Goal: Task Accomplishment & Management: Complete application form

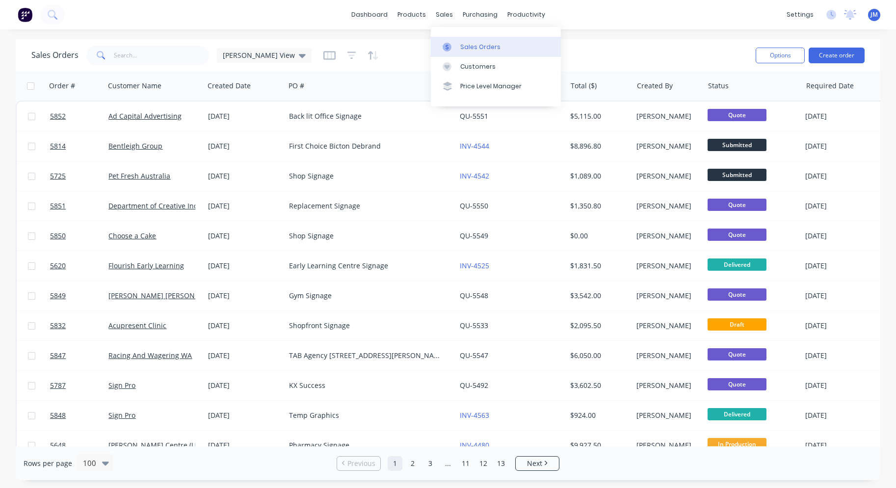
click at [464, 44] on div "Sales Orders" at bounding box center [480, 47] width 40 height 9
click at [463, 50] on div "Sales Orders" at bounding box center [480, 47] width 40 height 9
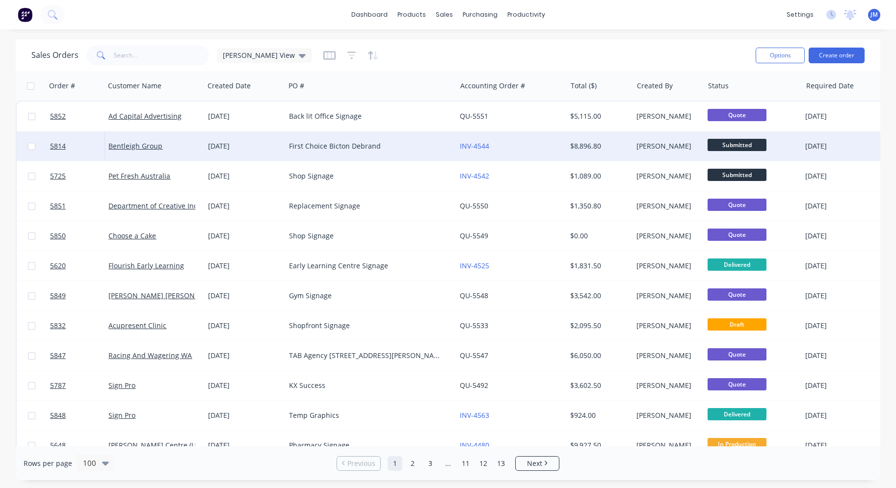
click at [371, 145] on div "First Choice Bicton Debrand" at bounding box center [366, 146] width 155 height 10
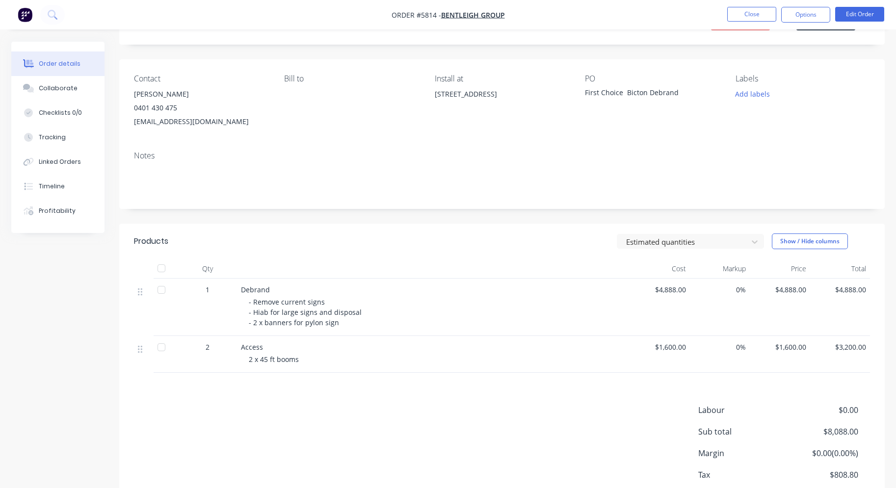
scroll to position [51, 0]
click at [811, 21] on button "Options" at bounding box center [805, 15] width 49 height 16
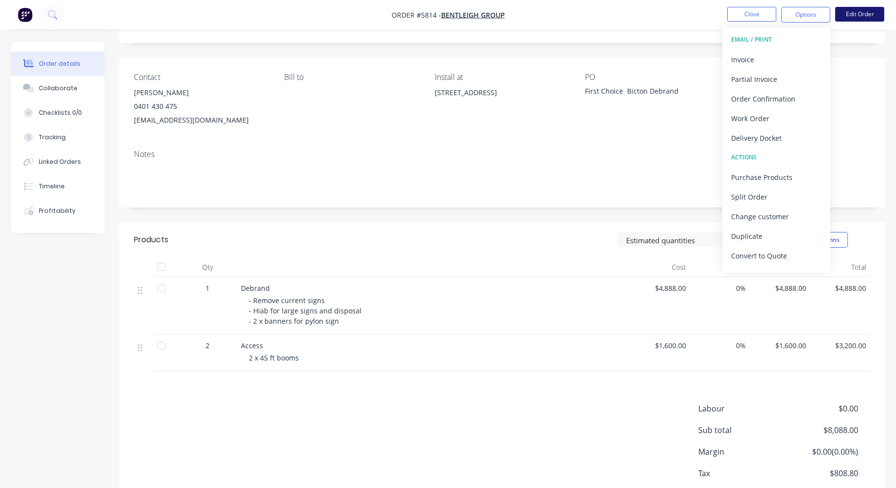
click at [855, 18] on button "Edit Order" at bounding box center [859, 14] width 49 height 15
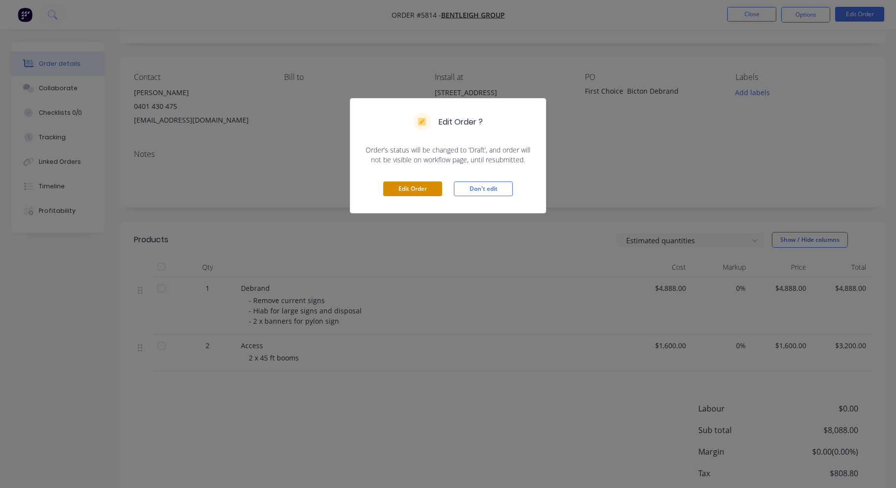
click at [431, 192] on button "Edit Order" at bounding box center [412, 189] width 59 height 15
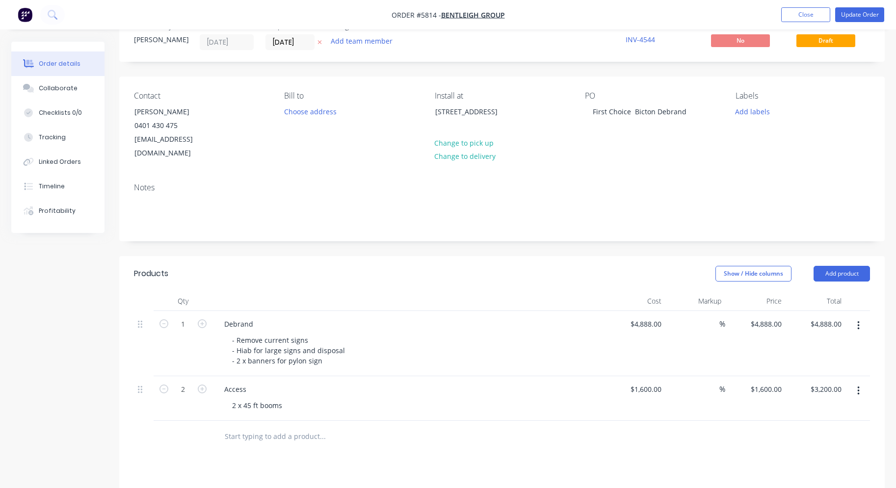
scroll to position [71, 0]
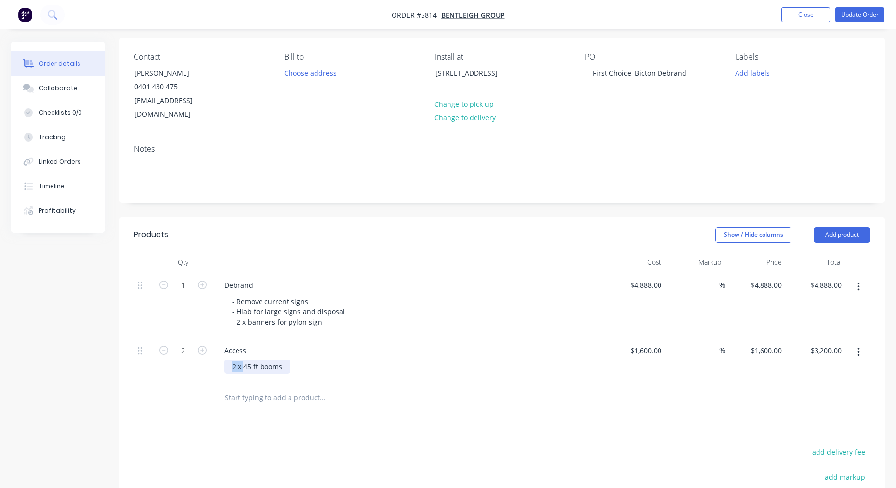
drag, startPoint x: 244, startPoint y: 352, endPoint x: 219, endPoint y: 352, distance: 24.5
click at [219, 352] on div "Access 2 x 45 ft booms" at bounding box center [409, 360] width 393 height 45
click at [644, 344] on div "1600 1600" at bounding box center [653, 351] width 25 height 14
type input "$800.00"
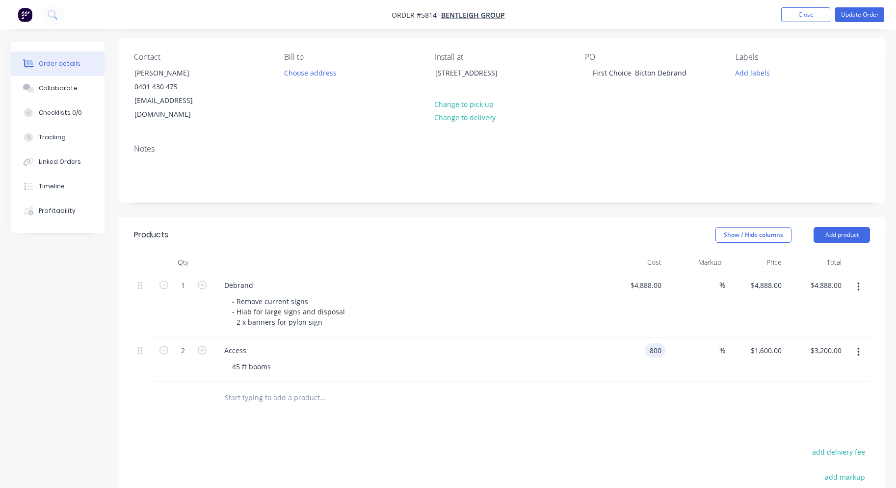
type input "$800.00"
type input "$1,600.00"
click at [571, 387] on div at bounding box center [502, 398] width 736 height 32
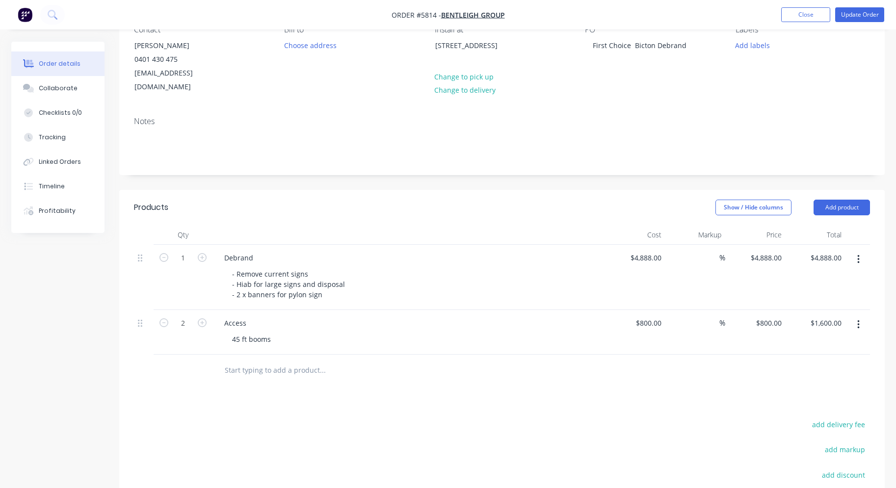
scroll to position [102, 0]
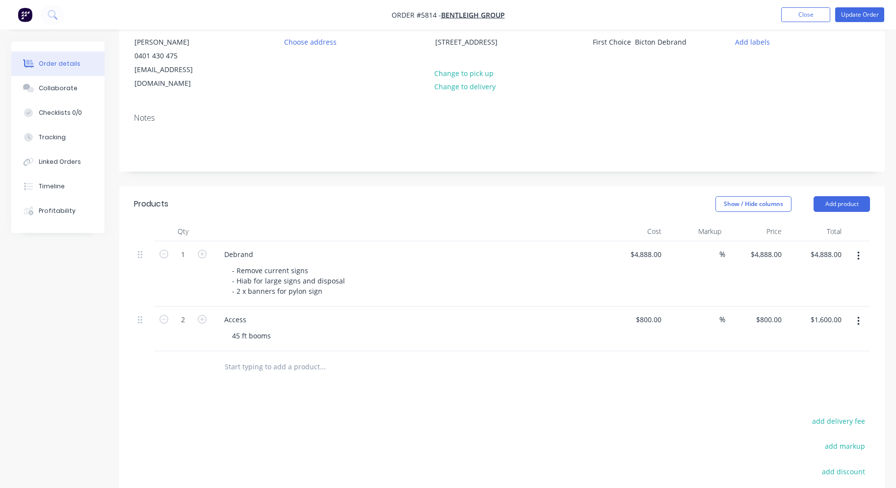
click at [859, 317] on icon "button" at bounding box center [859, 321] width 2 height 9
click at [831, 360] on div "Duplicate" at bounding box center [824, 367] width 76 height 14
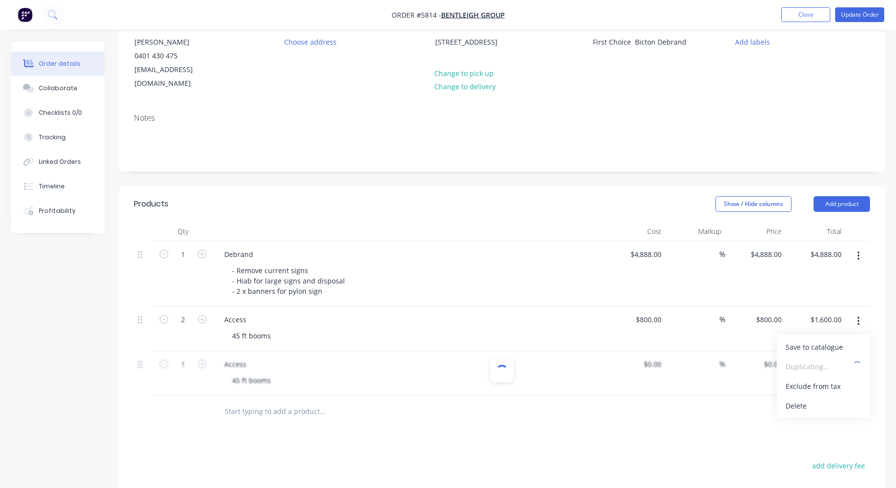
type input "$800.00"
drag, startPoint x: 249, startPoint y: 353, endPoint x: 213, endPoint y: 352, distance: 36.3
click at [213, 352] on div "Access 45 ft booms" at bounding box center [409, 373] width 393 height 45
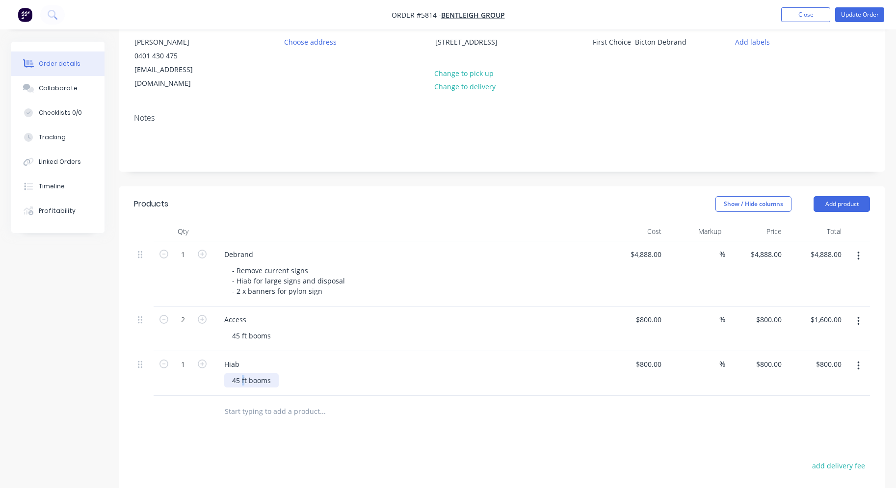
click at [243, 374] on div "45 ft booms" at bounding box center [251, 381] width 54 height 14
click at [649, 357] on input "800" at bounding box center [657, 364] width 17 height 14
type input "$1,200.00"
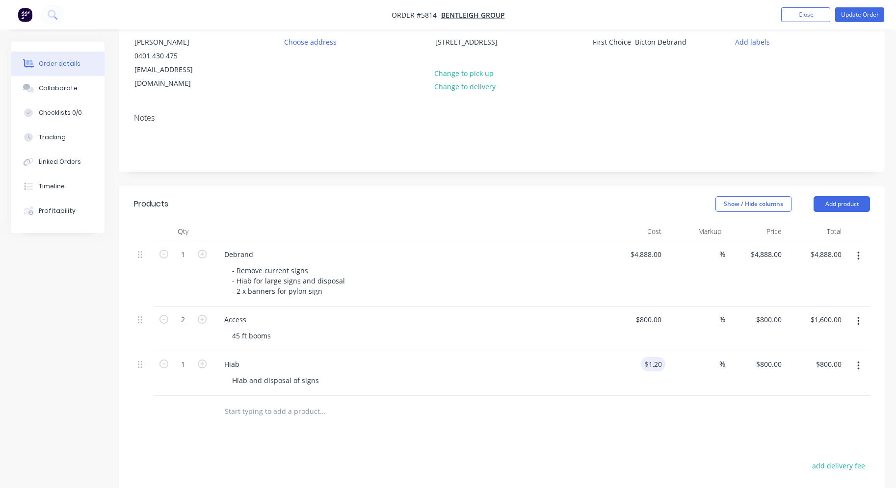
type input "$1,200.00"
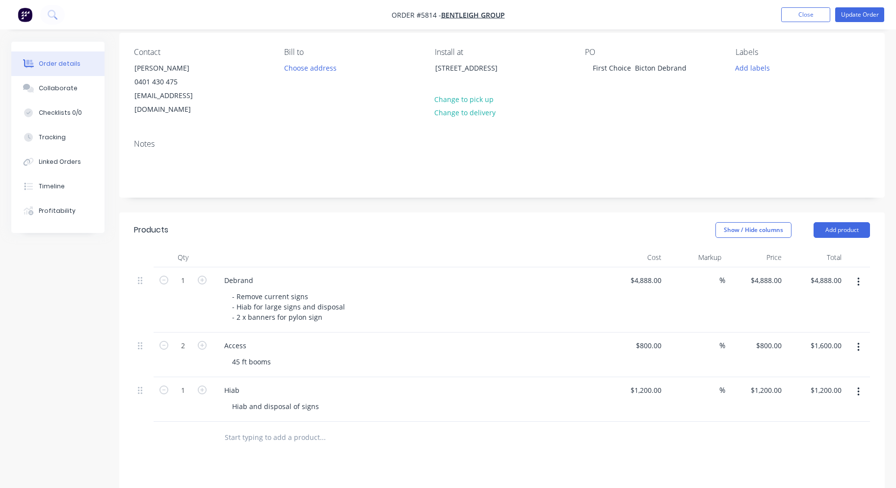
scroll to position [74, 0]
click at [859, 389] on icon "button" at bounding box center [859, 394] width 2 height 11
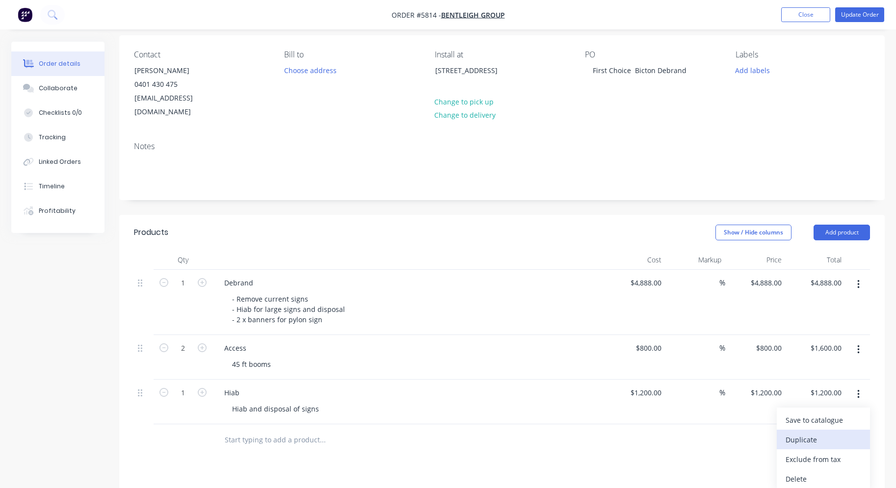
click at [821, 433] on div "Duplicate" at bounding box center [824, 440] width 76 height 14
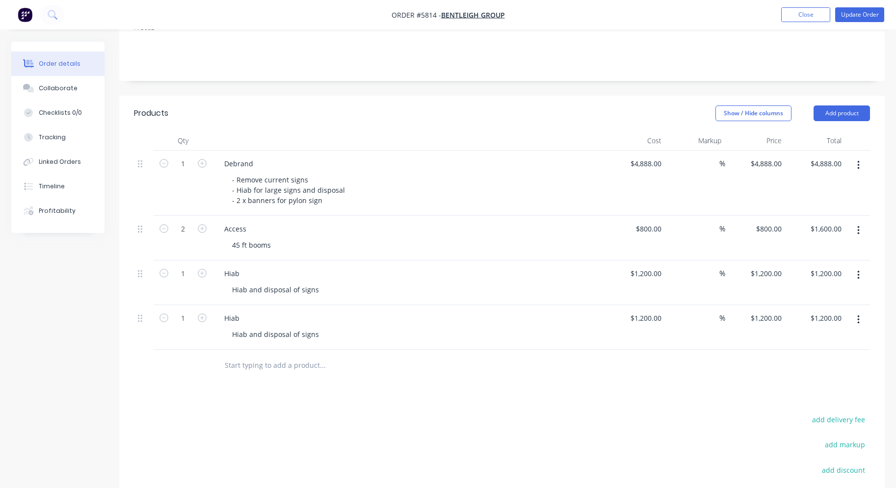
scroll to position [226, 0]
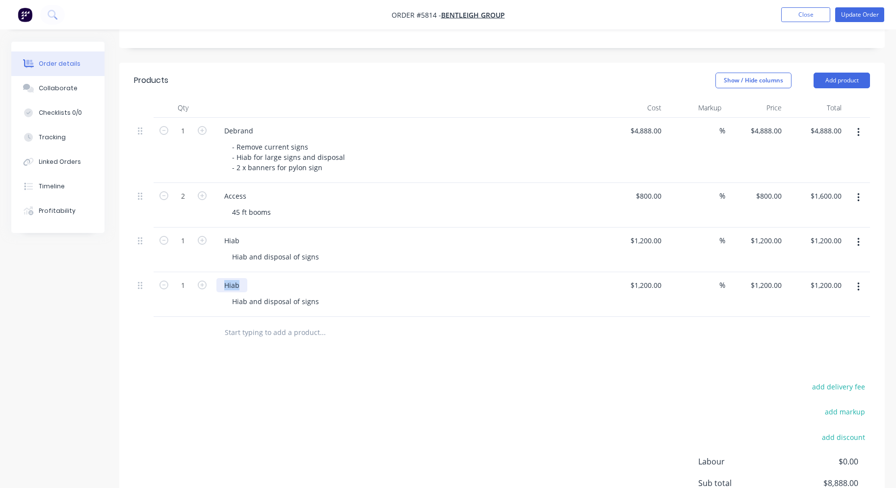
drag, startPoint x: 240, startPoint y: 272, endPoint x: 148, endPoint y: 269, distance: 92.3
click at [148, 272] on div "1 Hiab Hiab and disposal of signs $1,200.00 $1,200.00 % $1,200.00 $1,200.00 $1,…" at bounding box center [502, 294] width 736 height 45
drag, startPoint x: 323, startPoint y: 290, endPoint x: 171, endPoint y: 287, distance: 151.7
click at [171, 287] on div "1 2 x Banners Hiab and disposal of signs $1,200.00 $1,200.00 % $1,200.00 $1,200…" at bounding box center [502, 294] width 736 height 45
click at [643, 278] on div "1200 $1,200.00" at bounding box center [646, 285] width 40 height 14
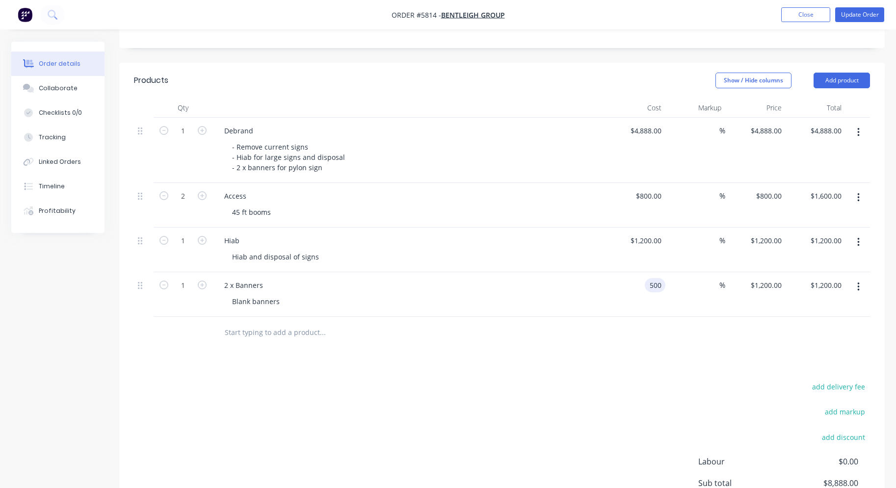
type input "$500.00"
click at [618, 317] on div at bounding box center [502, 333] width 736 height 32
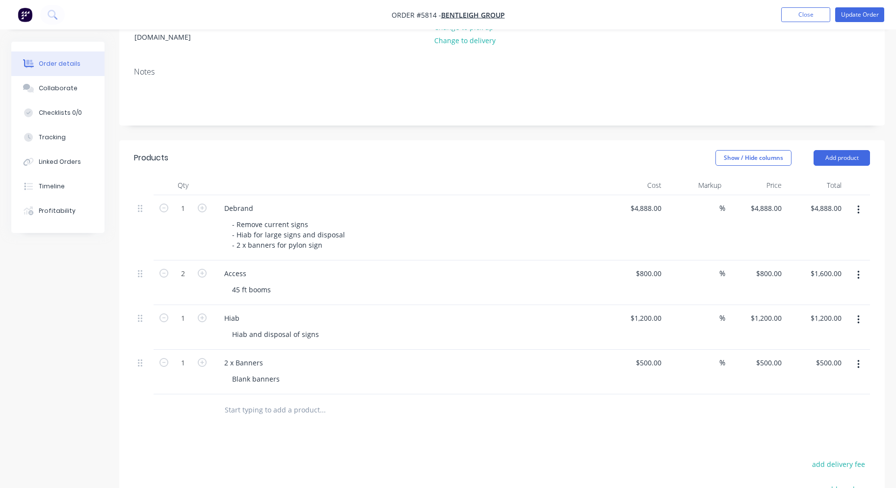
scroll to position [147, 0]
drag, startPoint x: 334, startPoint y: 236, endPoint x: 216, endPoint y: 217, distance: 118.9
click at [216, 217] on div "Debrand - Remove current signs - Hiab for large signs and disposal - 2 x banner…" at bounding box center [409, 228] width 393 height 65
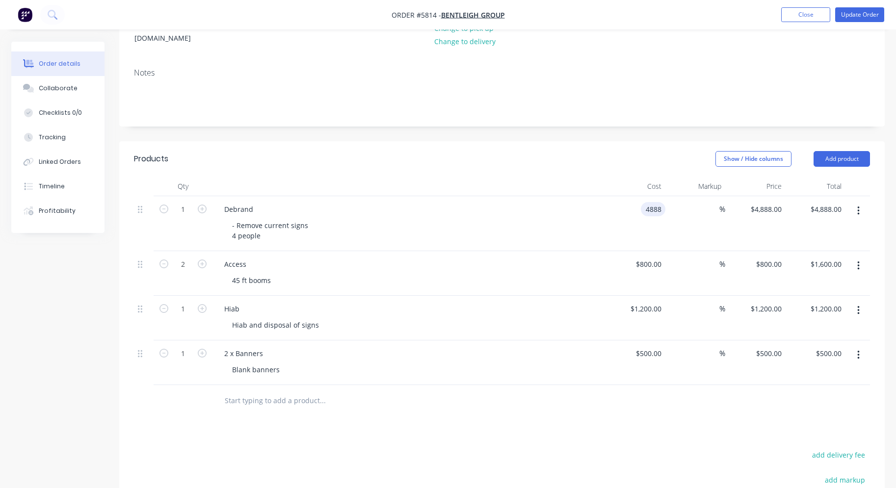
click at [654, 202] on input "4888" at bounding box center [655, 209] width 21 height 14
type input "$360.00"
click at [556, 251] on div "Access 45 ft booms" at bounding box center [409, 273] width 393 height 45
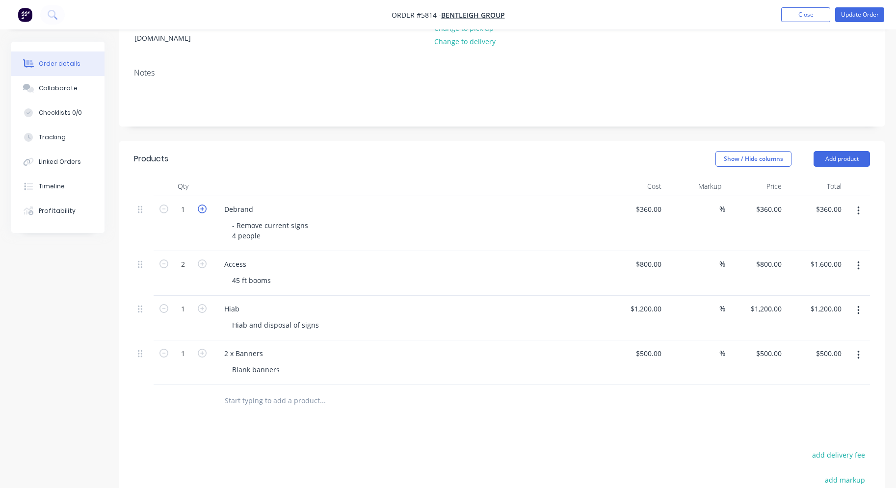
click at [202, 205] on icon "button" at bounding box center [202, 209] width 9 height 9
type input "2"
type input "$720.00"
click at [202, 205] on icon "button" at bounding box center [202, 209] width 9 height 9
type input "3"
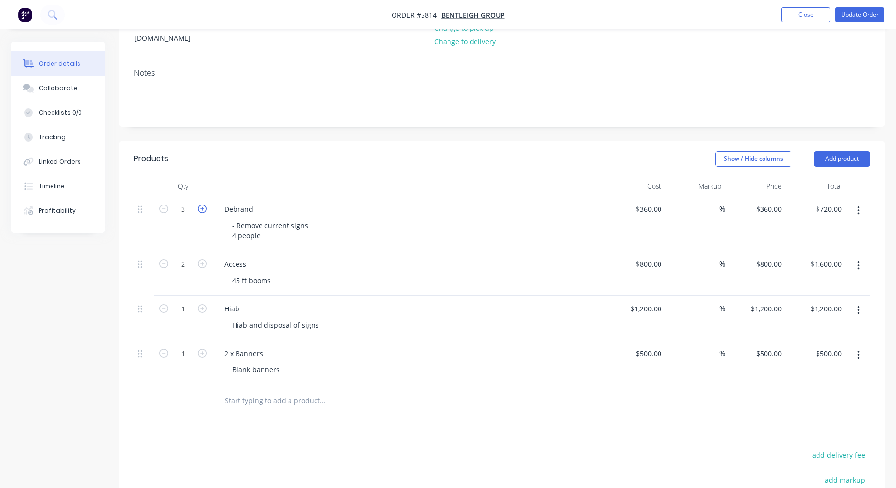
type input "$1,080.00"
click at [202, 205] on icon "button" at bounding box center [202, 209] width 9 height 9
type input "4"
type input "$1,440.00"
click at [202, 205] on icon "button" at bounding box center [202, 209] width 9 height 9
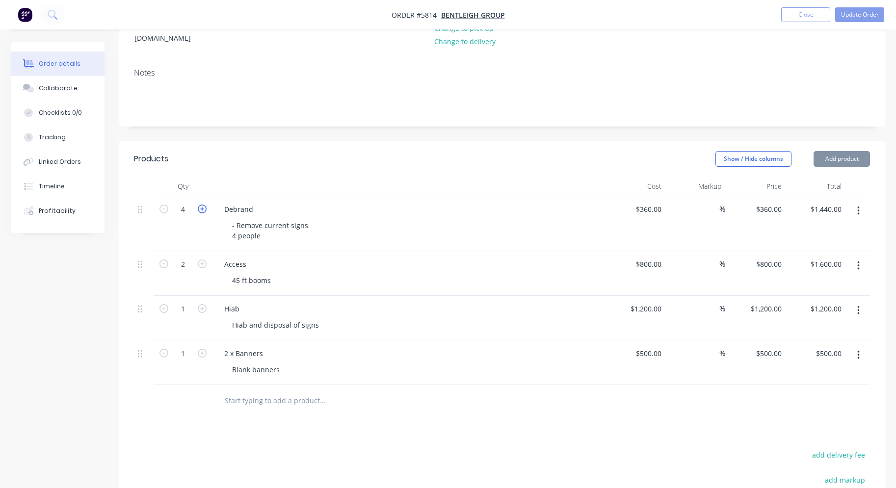
type input "5"
type input "$1,800.00"
click at [202, 205] on icon "button" at bounding box center [202, 209] width 9 height 9
type input "6"
type input "$2,160.00"
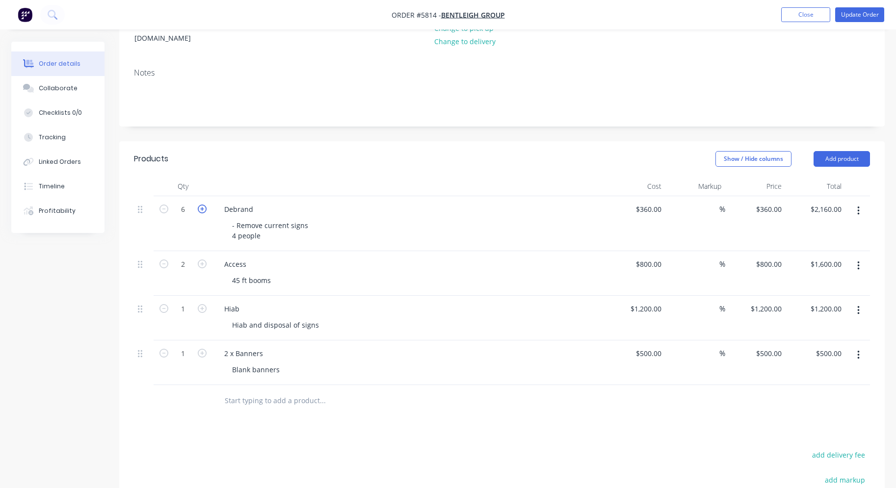
click at [202, 205] on icon "button" at bounding box center [202, 209] width 9 height 9
type input "7"
type input "$2,520.00"
click at [202, 205] on icon "button" at bounding box center [202, 209] width 9 height 9
type input "8"
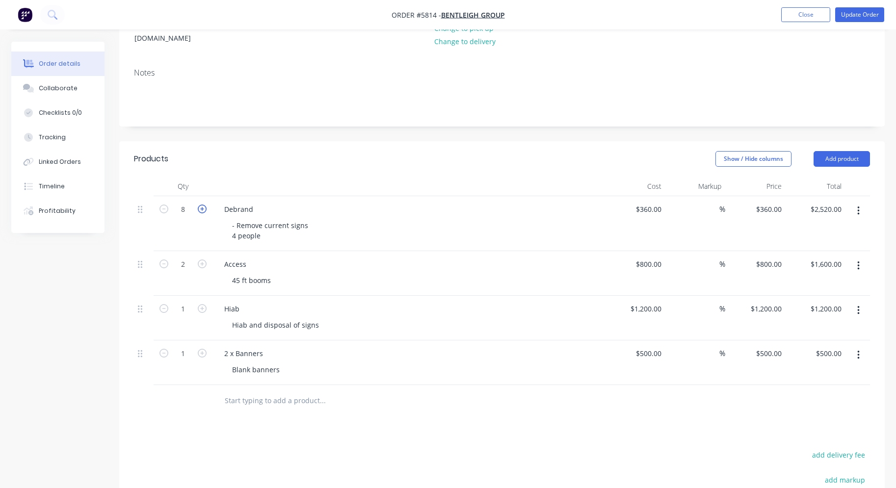
type input "$2,880.00"
click at [440, 274] on div "Access 45 ft booms" at bounding box center [409, 273] width 393 height 45
click at [454, 430] on div "Products Show / Hide columns Add product Qty Cost Markup Price Total 8 Debrand …" at bounding box center [502, 397] width 766 height 512
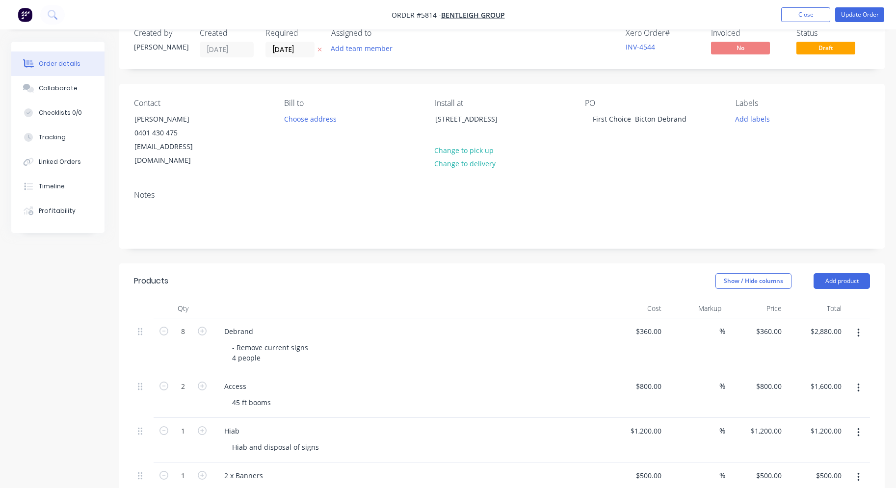
scroll to position [22, 0]
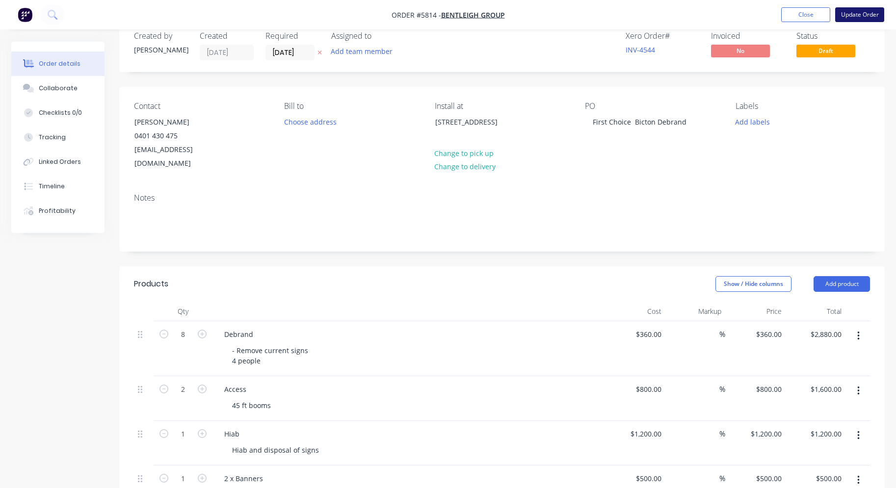
click at [859, 13] on button "Update Order" at bounding box center [859, 14] width 49 height 15
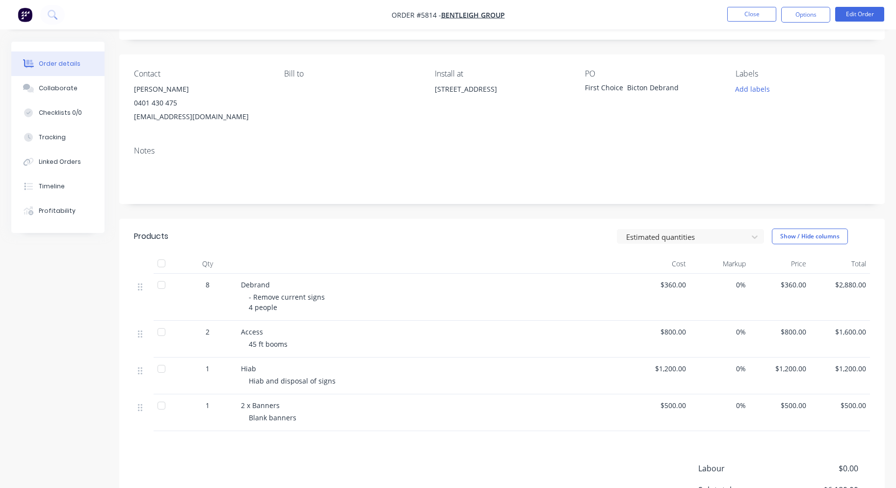
scroll to position [0, 0]
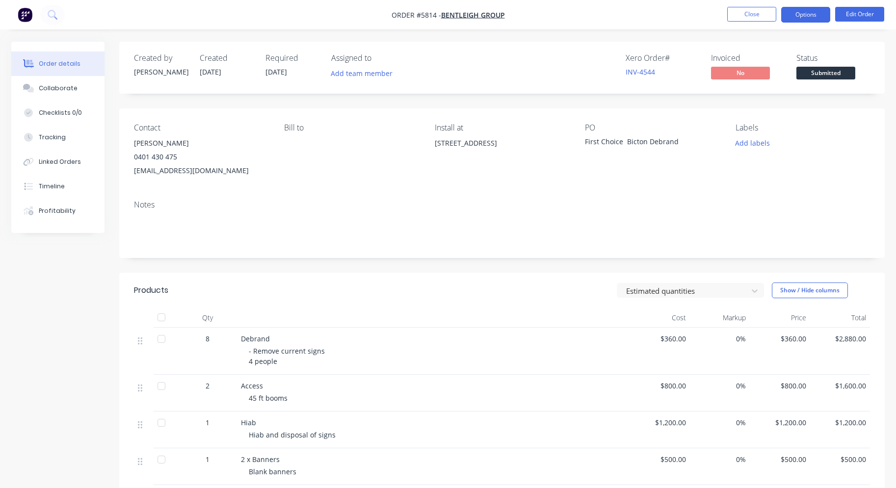
click at [808, 15] on button "Options" at bounding box center [805, 15] width 49 height 16
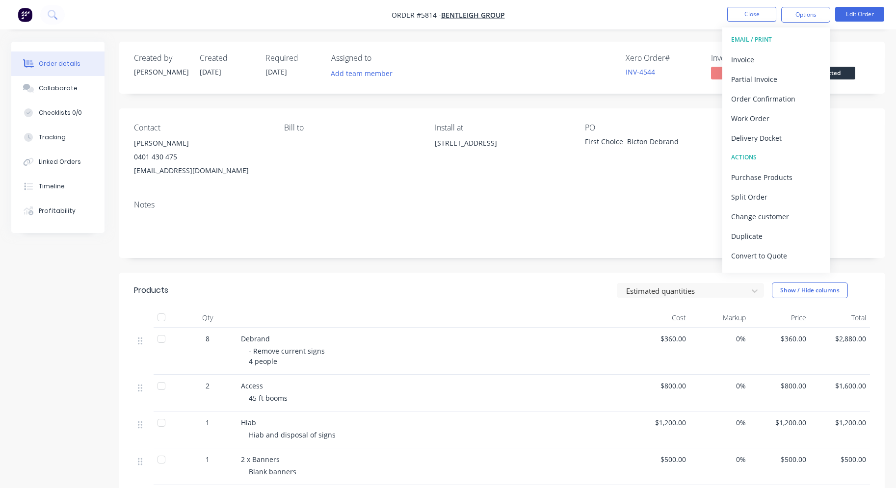
click at [658, 188] on div "Contact [PERSON_NAME] 0401 430 475 [EMAIL_ADDRESS][DOMAIN_NAME] Bill to Install…" at bounding box center [502, 150] width 766 height 84
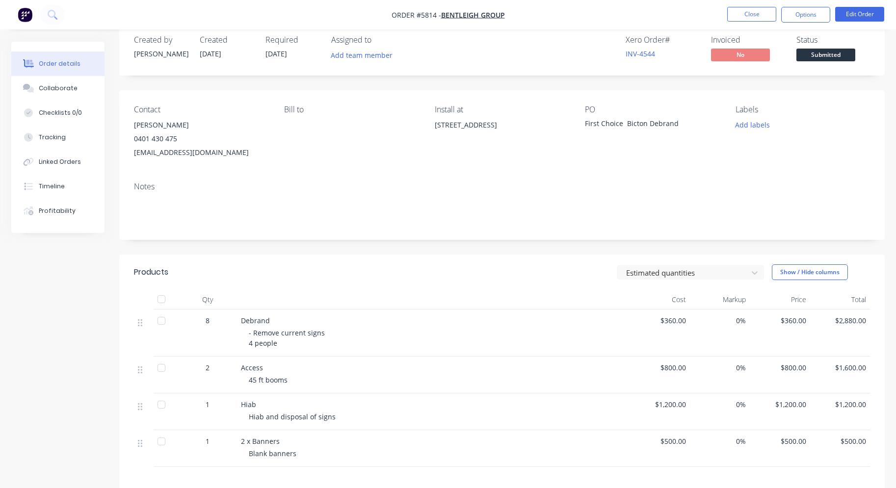
scroll to position [20, 0]
click at [761, 5] on nav "Order #5814 - Bentleigh Group Close Options Edit Order" at bounding box center [448, 14] width 896 height 29
click at [754, 12] on button "Close" at bounding box center [752, 14] width 49 height 15
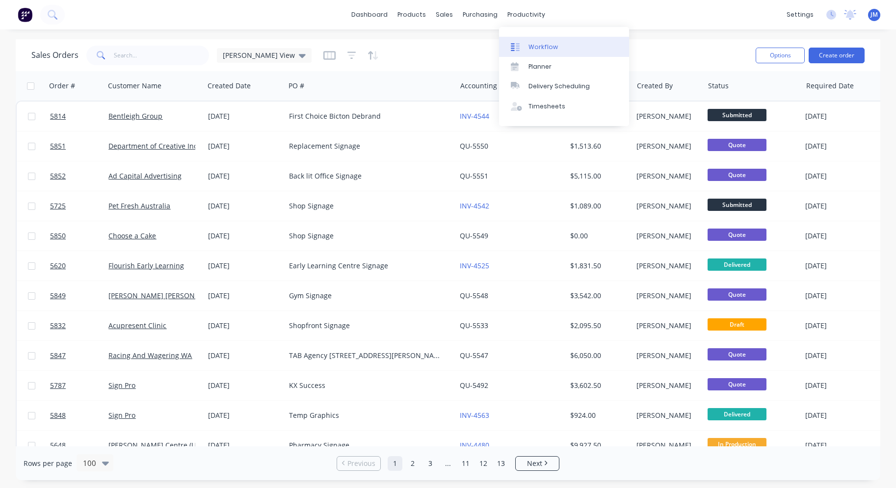
click at [548, 44] on div "Workflow" at bounding box center [543, 47] width 29 height 9
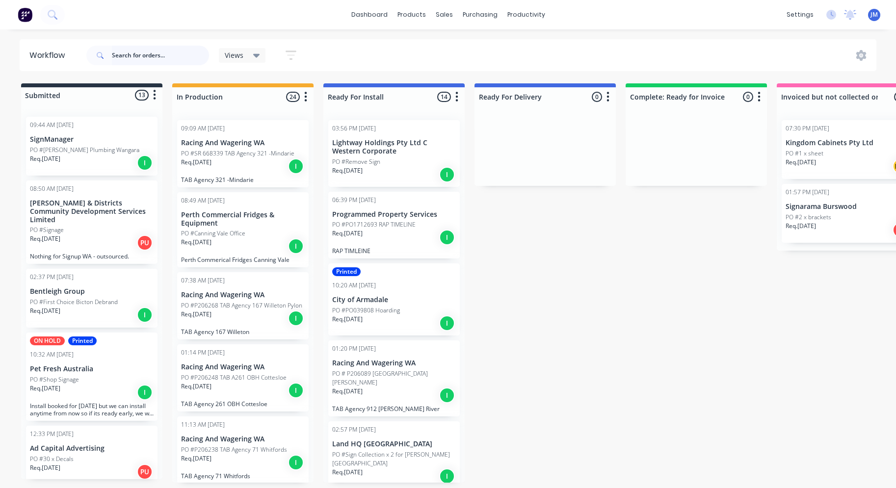
click at [160, 61] on input "text" at bounding box center [160, 56] width 97 height 20
click at [133, 51] on input "wsignman" at bounding box center [160, 56] width 97 height 20
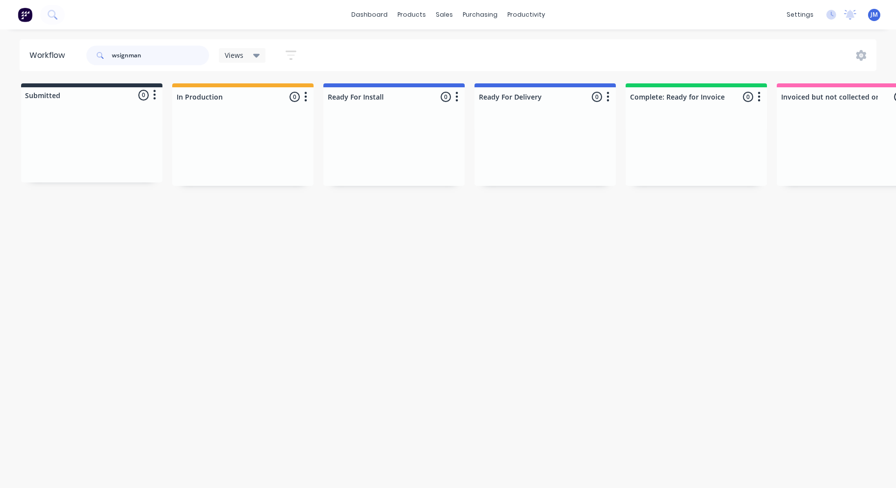
click at [133, 51] on input "wsignman" at bounding box center [160, 56] width 97 height 20
click at [391, 168] on div "Req. [DATE] I" at bounding box center [394, 166] width 124 height 17
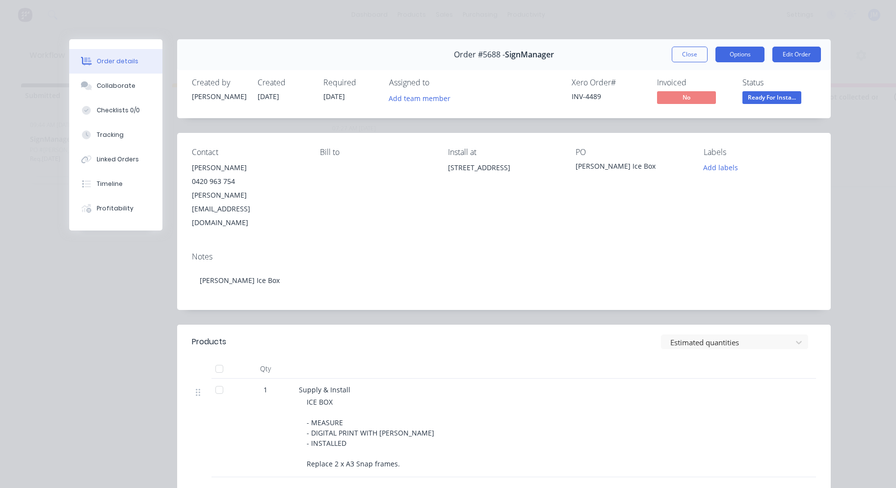
click at [734, 62] on button "Options" at bounding box center [740, 55] width 49 height 16
click at [713, 92] on div "Work Order" at bounding box center [713, 99] width 85 height 14
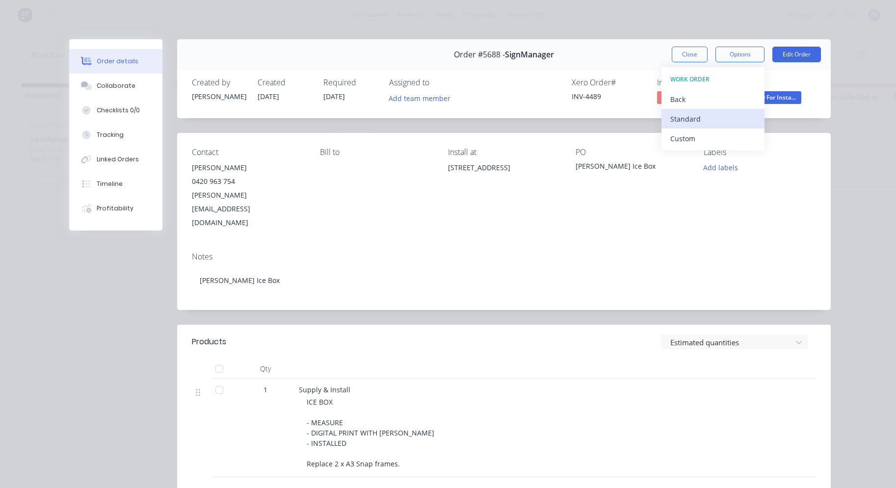
click at [712, 117] on div "Standard" at bounding box center [713, 119] width 85 height 14
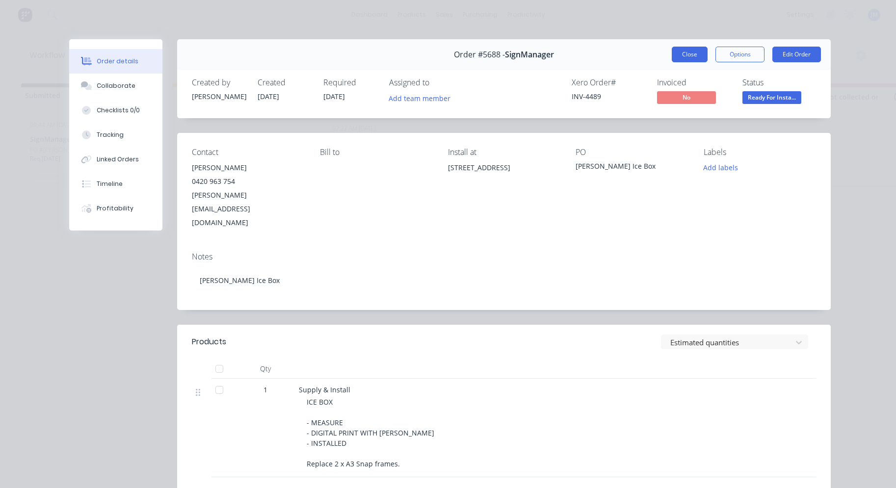
click at [684, 59] on button "Close" at bounding box center [690, 55] width 36 height 16
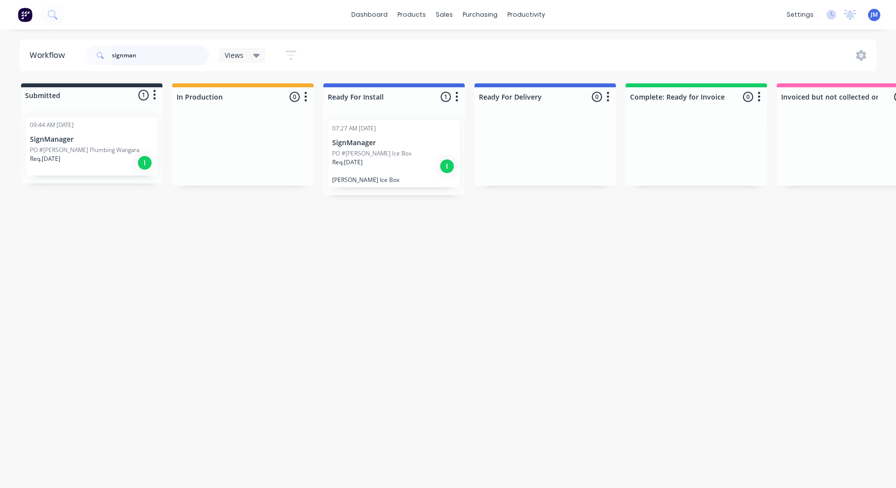
drag, startPoint x: 643, startPoint y: 53, endPoint x: 198, endPoint y: 58, distance: 445.3
click at [198, 58] on input "signman" at bounding box center [160, 56] width 97 height 20
type input "trendsetter"
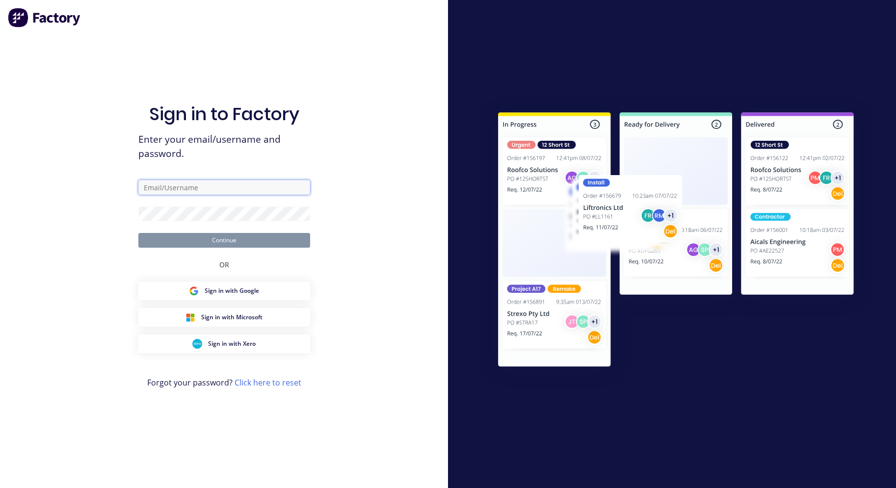
type input "[PERSON_NAME][EMAIL_ADDRESS][DOMAIN_NAME]"
click at [224, 240] on button "Continue" at bounding box center [224, 240] width 172 height 15
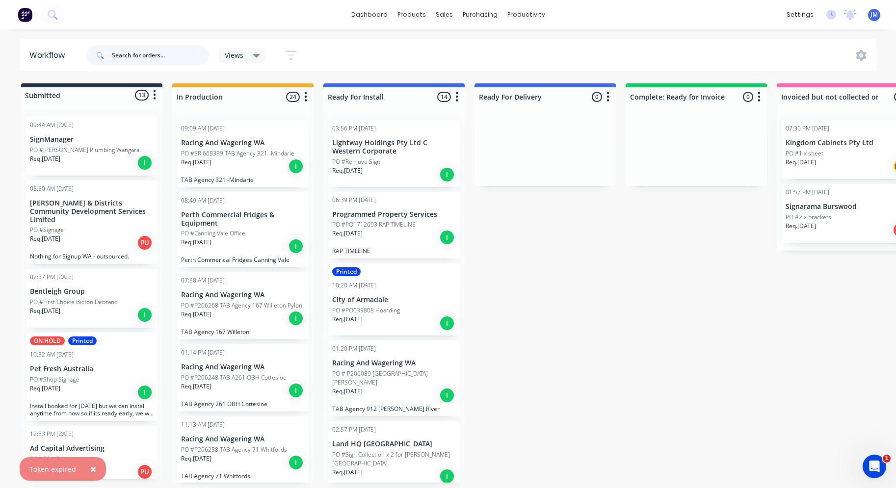
click at [135, 54] on input "text" at bounding box center [160, 56] width 97 height 20
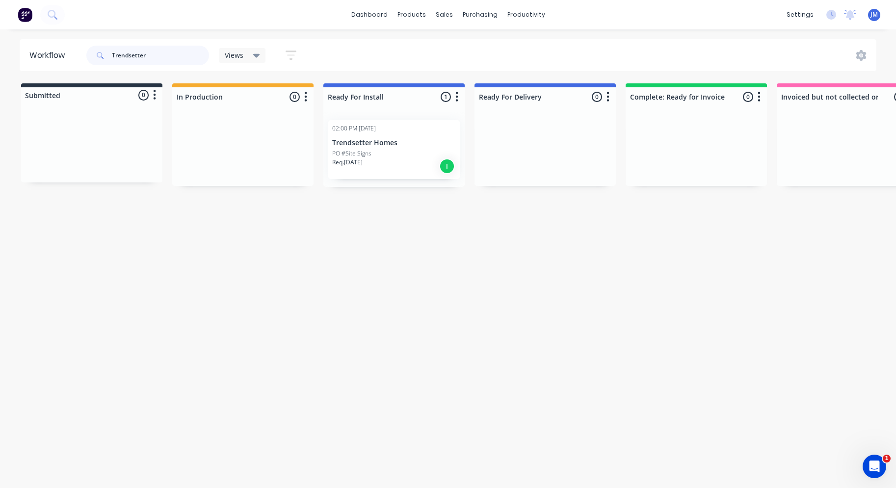
type input "Trendsetter"
click at [376, 166] on div "Req. [DATE] I" at bounding box center [394, 166] width 124 height 17
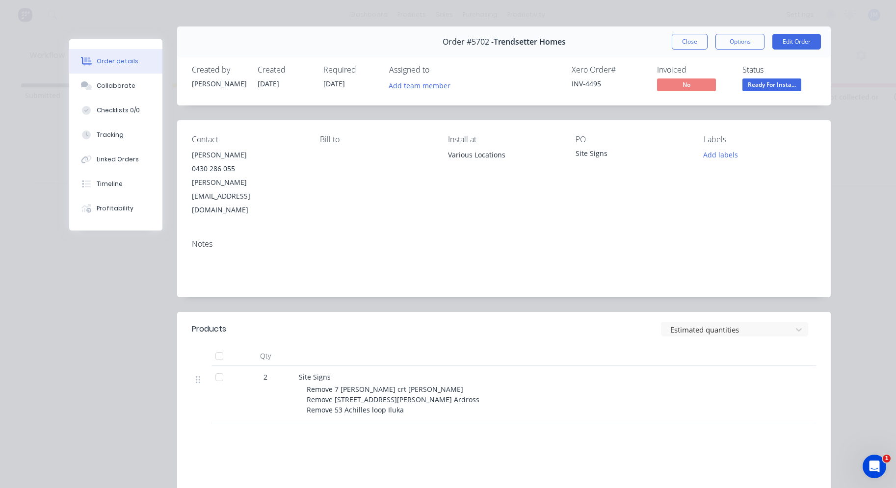
scroll to position [13, 0]
click at [742, 45] on button "Options" at bounding box center [740, 41] width 49 height 16
click at [728, 85] on div "Work Order" at bounding box center [713, 86] width 85 height 14
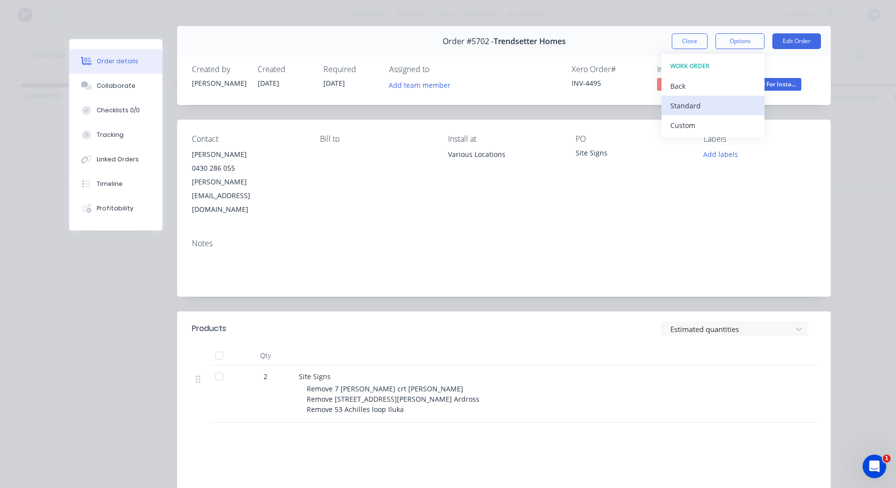
click at [729, 108] on div "Standard" at bounding box center [713, 106] width 85 height 14
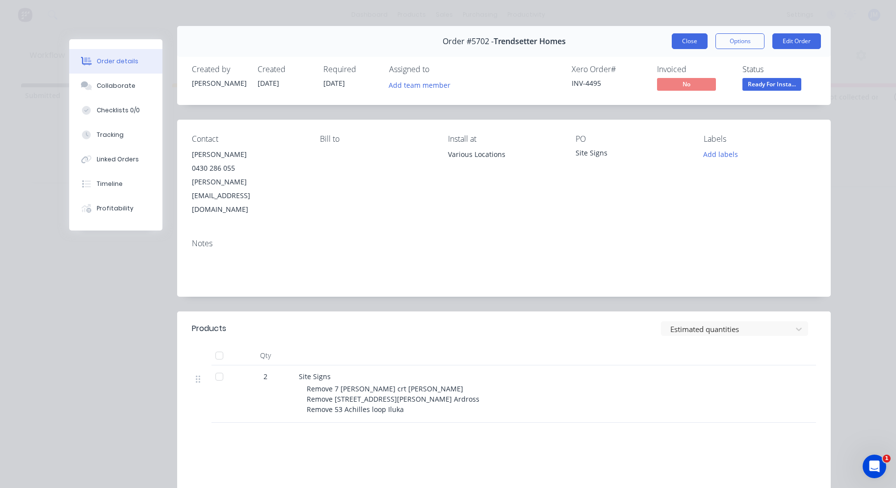
click at [694, 40] on button "Close" at bounding box center [690, 41] width 36 height 16
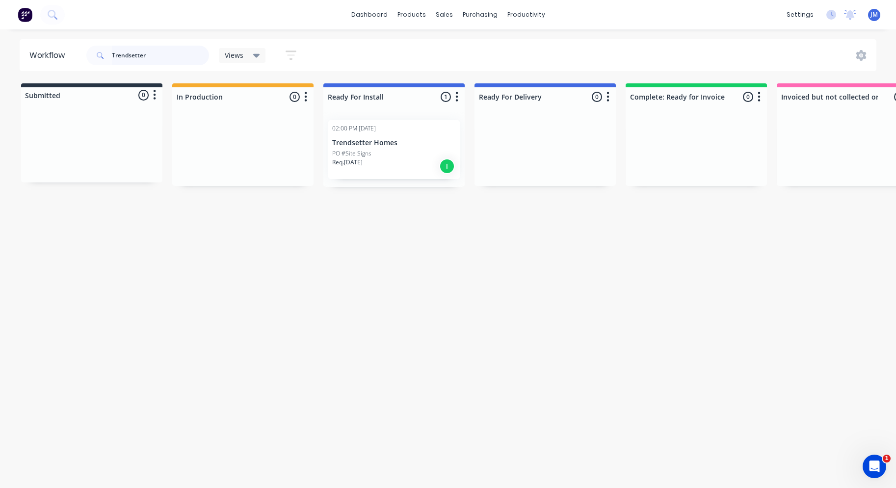
click at [176, 60] on input "Trendsetter" at bounding box center [160, 56] width 97 height 20
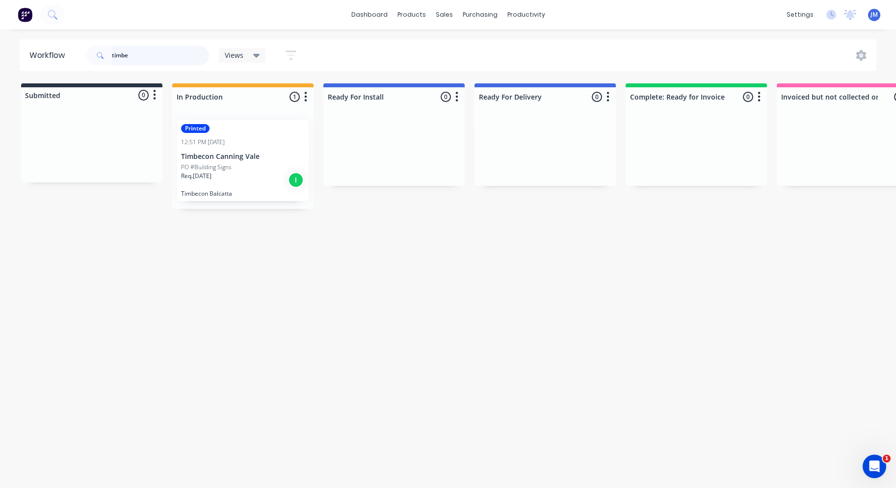
type input "timbe"
click at [242, 156] on p "Timbecon Canning Vale" at bounding box center [243, 157] width 124 height 8
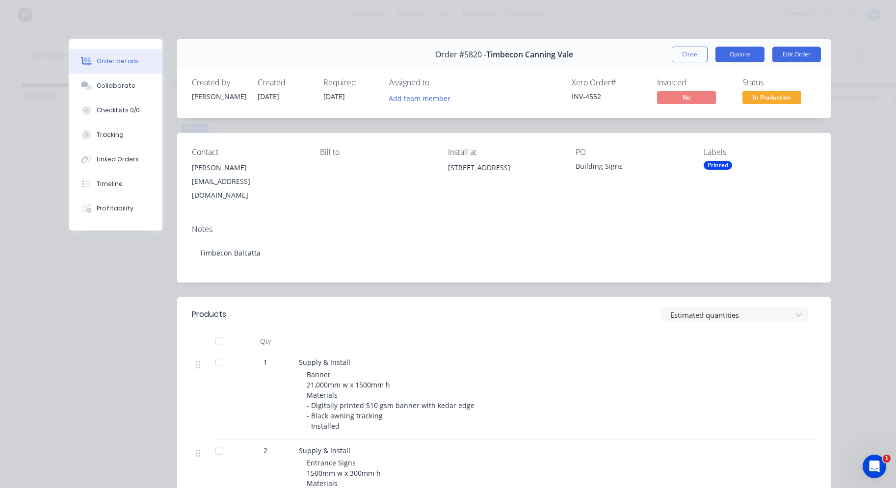
click at [740, 49] on button "Options" at bounding box center [740, 55] width 49 height 16
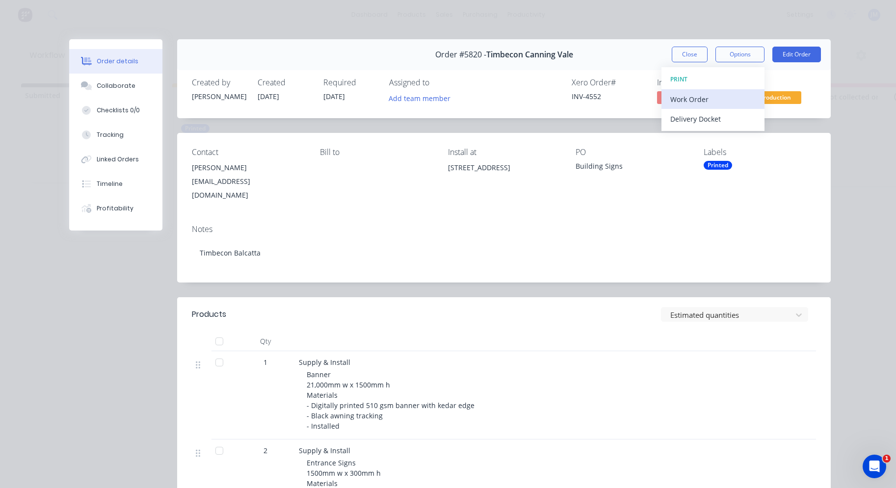
click at [728, 97] on div "Work Order" at bounding box center [713, 99] width 85 height 14
click at [726, 111] on button "Standard" at bounding box center [713, 119] width 103 height 20
click at [684, 54] on button "Close" at bounding box center [690, 55] width 36 height 16
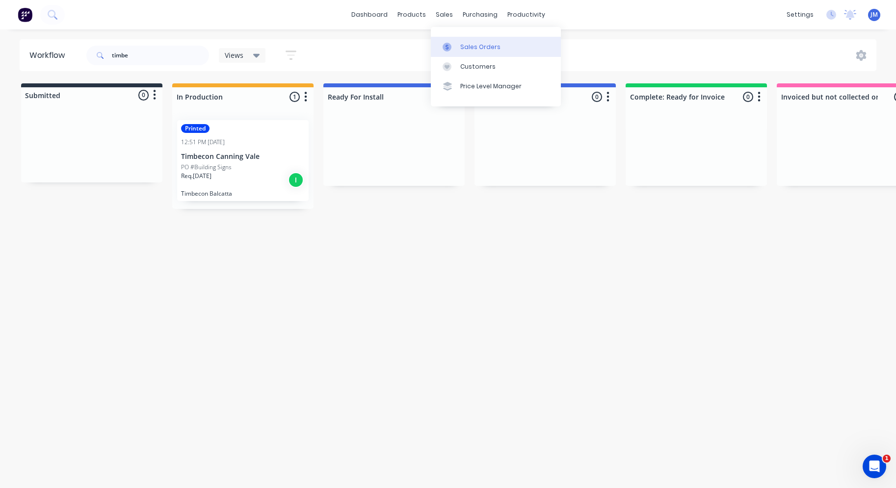
click at [475, 50] on div "Sales Orders" at bounding box center [480, 47] width 40 height 9
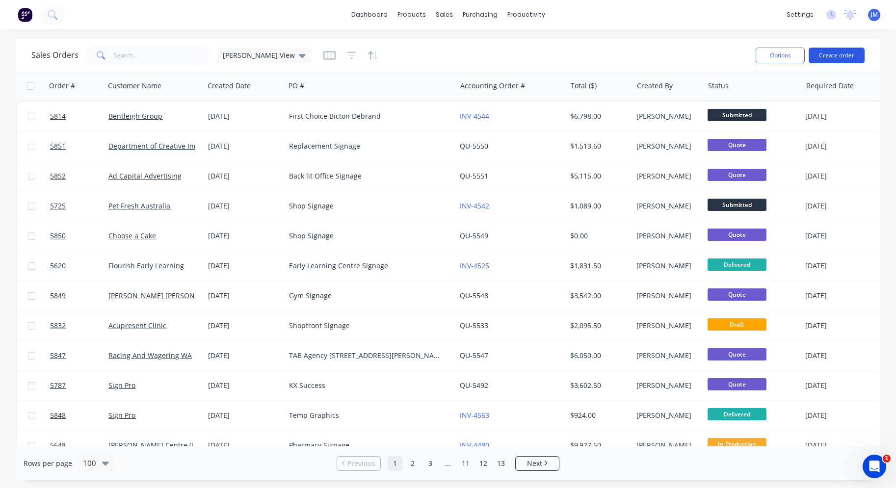
click at [839, 59] on button "Create order" at bounding box center [837, 56] width 56 height 16
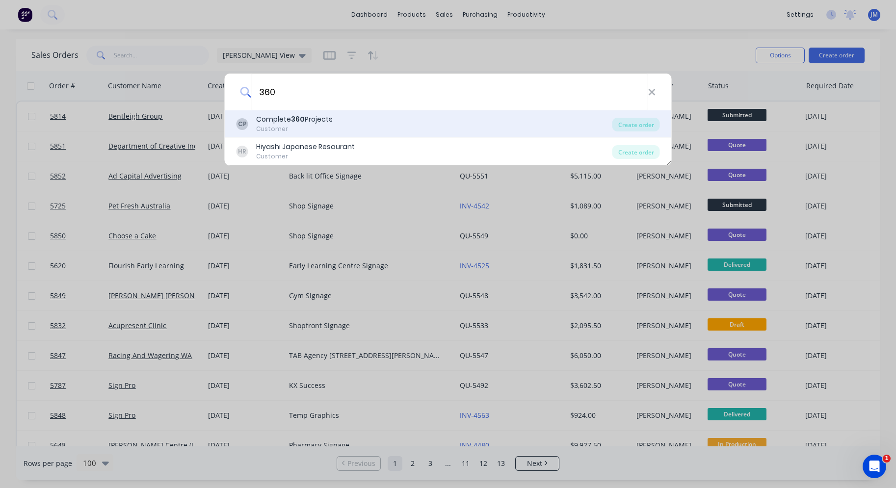
type input "360"
click at [349, 119] on div "CP Complete 360 Projects Customer" at bounding box center [425, 123] width 376 height 19
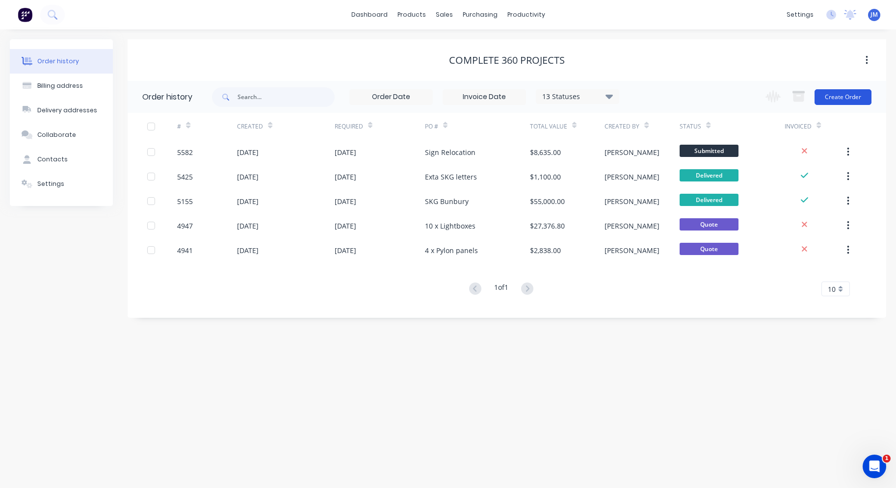
click at [844, 91] on button "Create Order" at bounding box center [843, 97] width 57 height 16
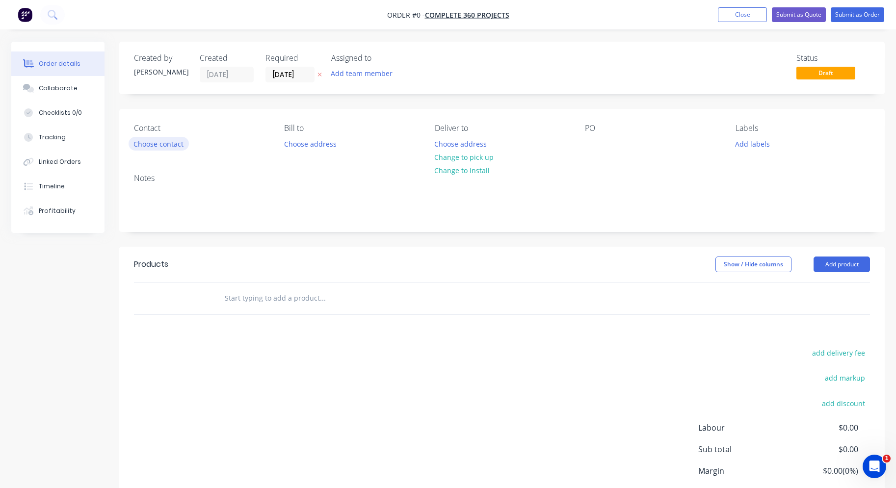
click at [166, 143] on button "Choose contact" at bounding box center [159, 143] width 60 height 13
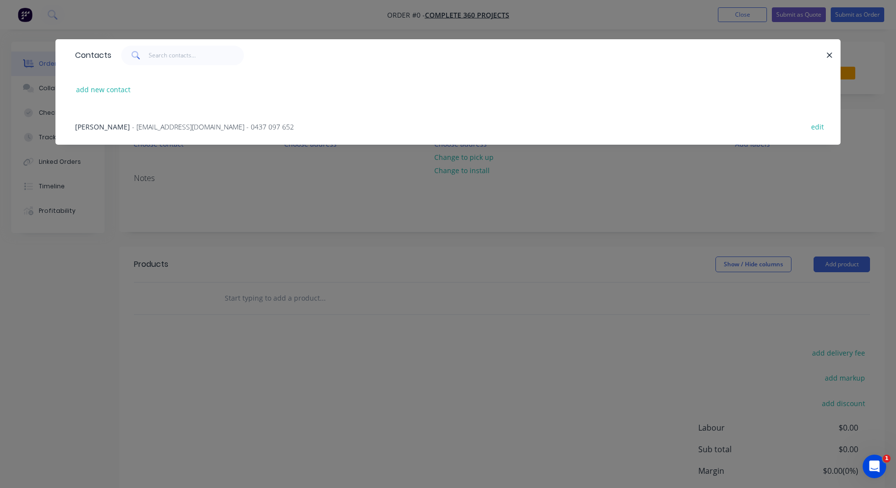
click at [148, 129] on span "- [EMAIL_ADDRESS][DOMAIN_NAME] - 0437 097 652" at bounding box center [213, 126] width 162 height 9
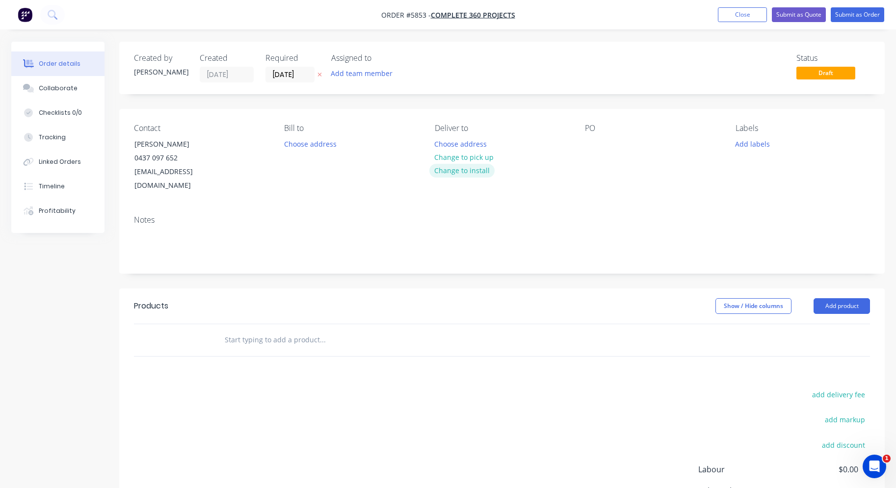
click at [458, 171] on button "Change to install" at bounding box center [463, 170] width 66 height 13
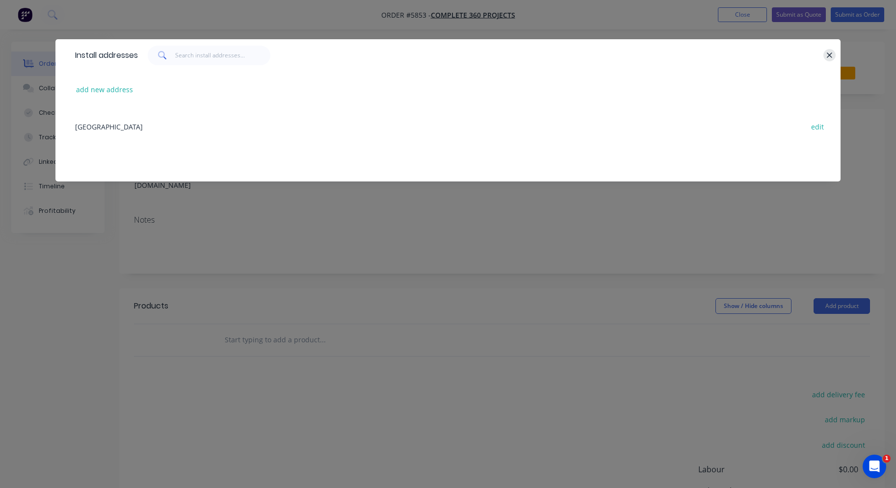
click at [835, 54] on button "button" at bounding box center [830, 55] width 12 height 12
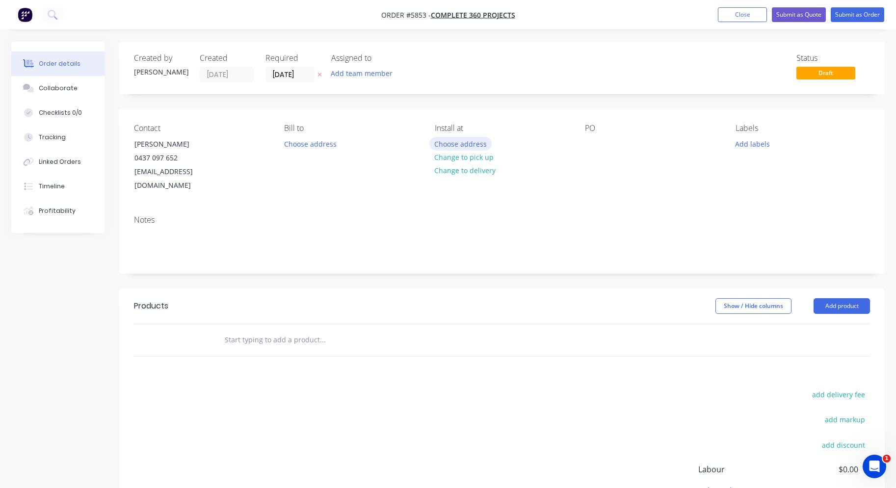
click at [457, 141] on button "Choose address" at bounding box center [461, 143] width 63 height 13
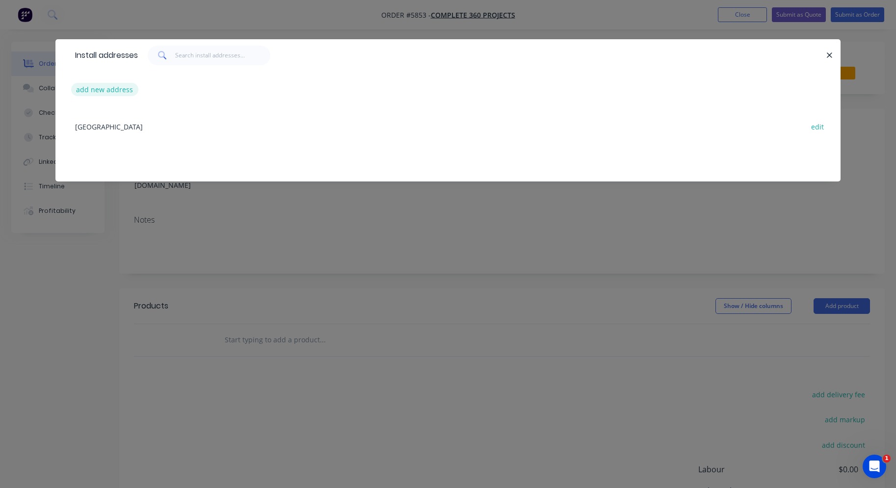
click at [110, 91] on button "add new address" at bounding box center [104, 89] width 67 height 13
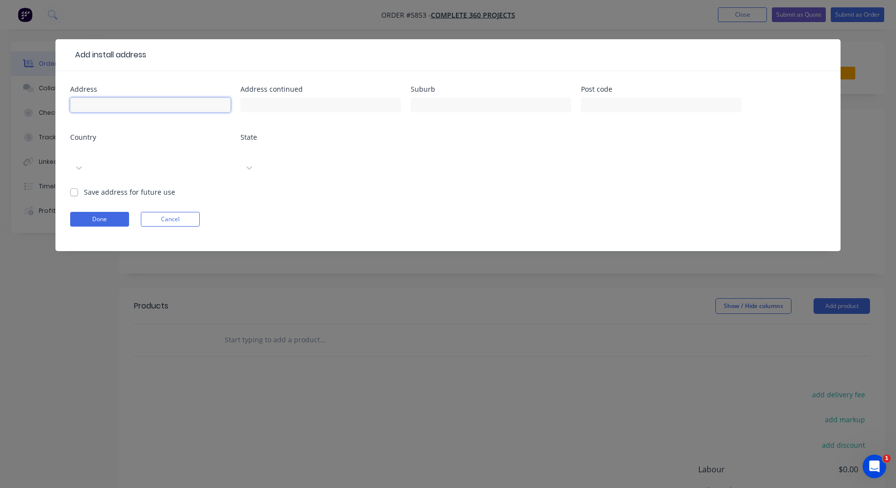
click at [136, 107] on input "text" at bounding box center [150, 105] width 161 height 15
paste input "[URL][DOMAIN_NAME]"
type input "[URL][DOMAIN_NAME]"
click at [164, 104] on input "[URL][DOMAIN_NAME]" at bounding box center [150, 105] width 161 height 15
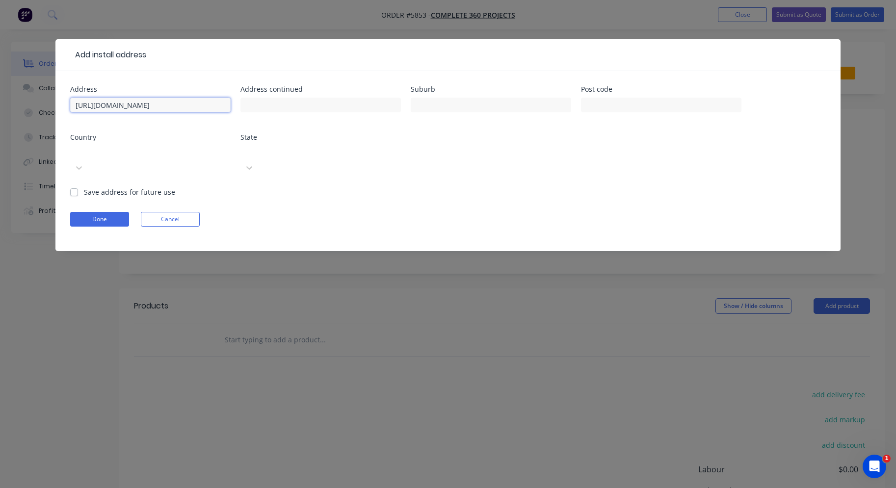
click at [164, 104] on input "[URL][DOMAIN_NAME]" at bounding box center [150, 105] width 161 height 15
paste input "[STREET_ADDRESS]"
type input "[STREET_ADDRESS]"
click at [89, 212] on button "Done" at bounding box center [99, 219] width 59 height 15
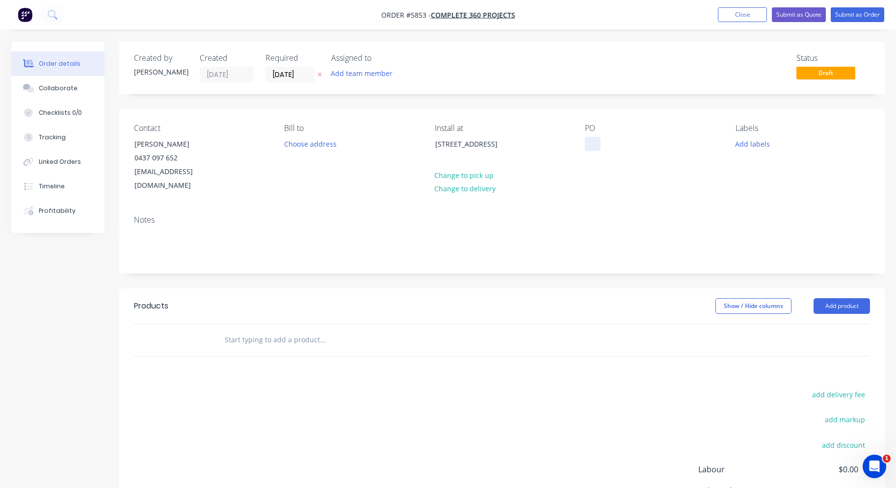
click at [591, 143] on div at bounding box center [593, 144] width 16 height 14
click at [303, 330] on input "text" at bounding box center [322, 340] width 196 height 20
type input "Supply & Install"
